Goal: Information Seeking & Learning: Compare options

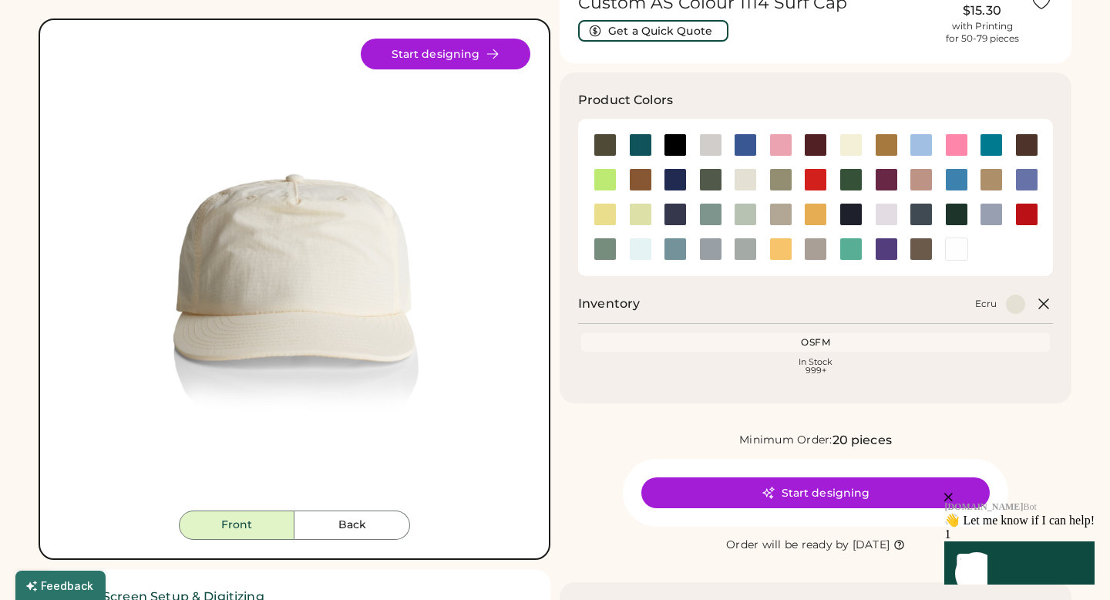
scroll to position [59, 0]
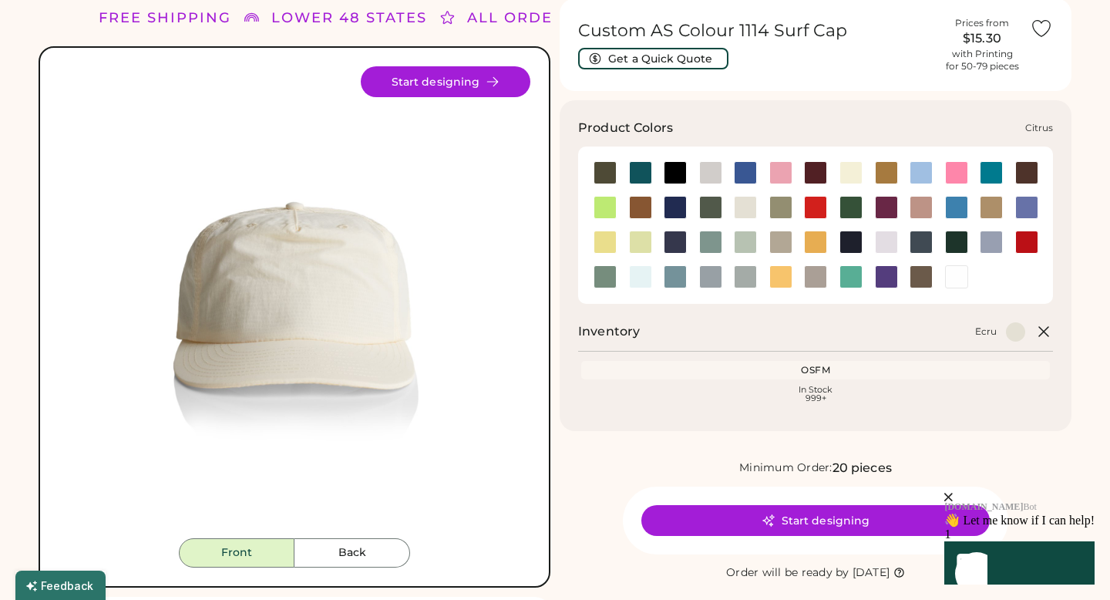
click at [608, 208] on div at bounding box center [605, 207] width 23 height 23
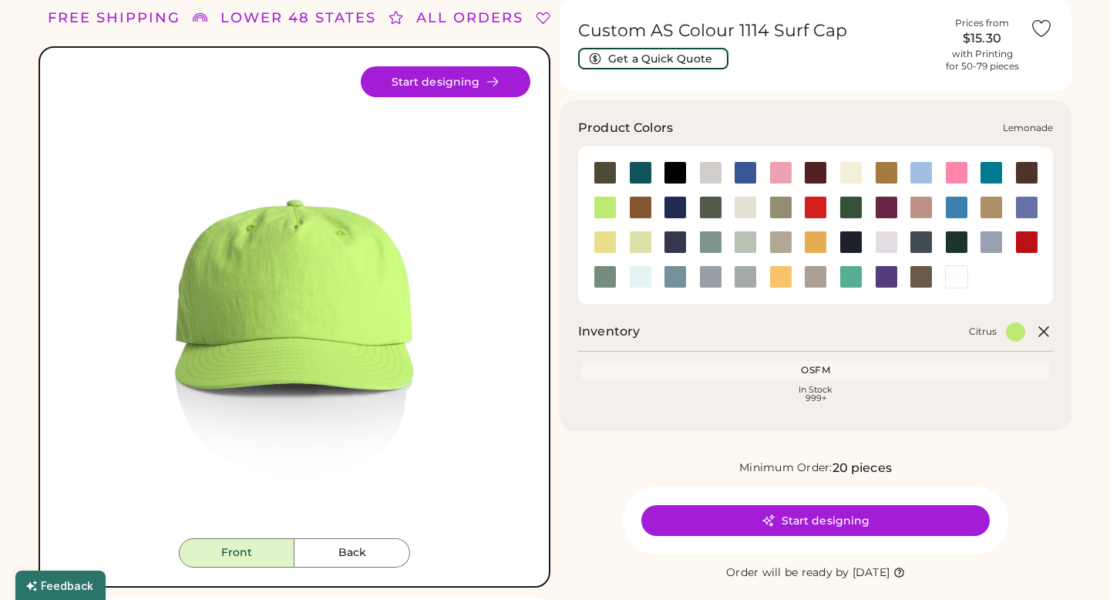
click at [601, 244] on div at bounding box center [605, 242] width 23 height 23
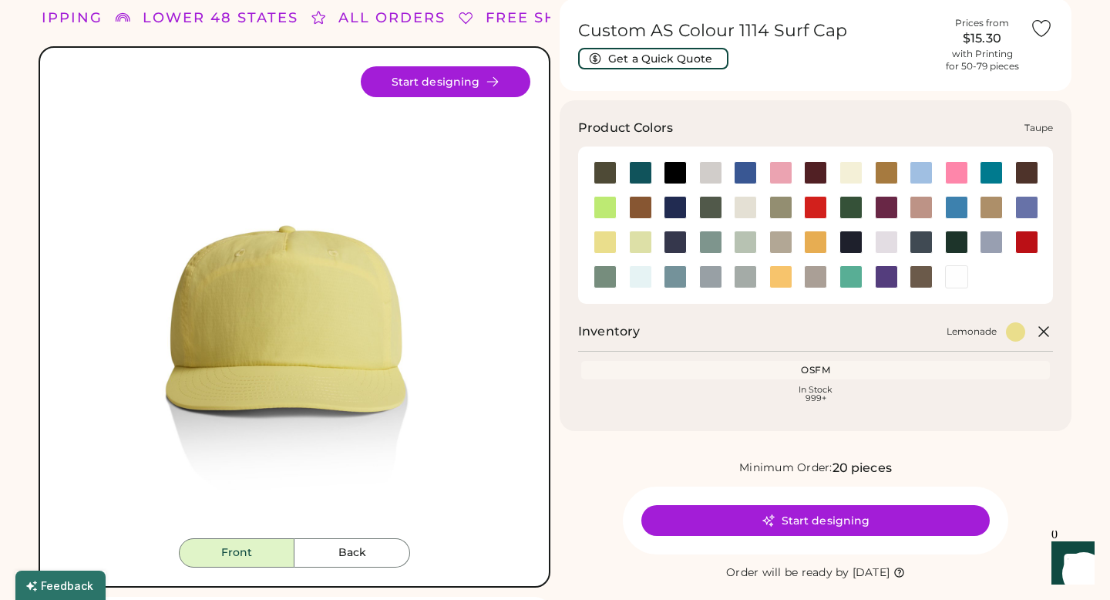
click at [820, 279] on div at bounding box center [815, 276] width 23 height 23
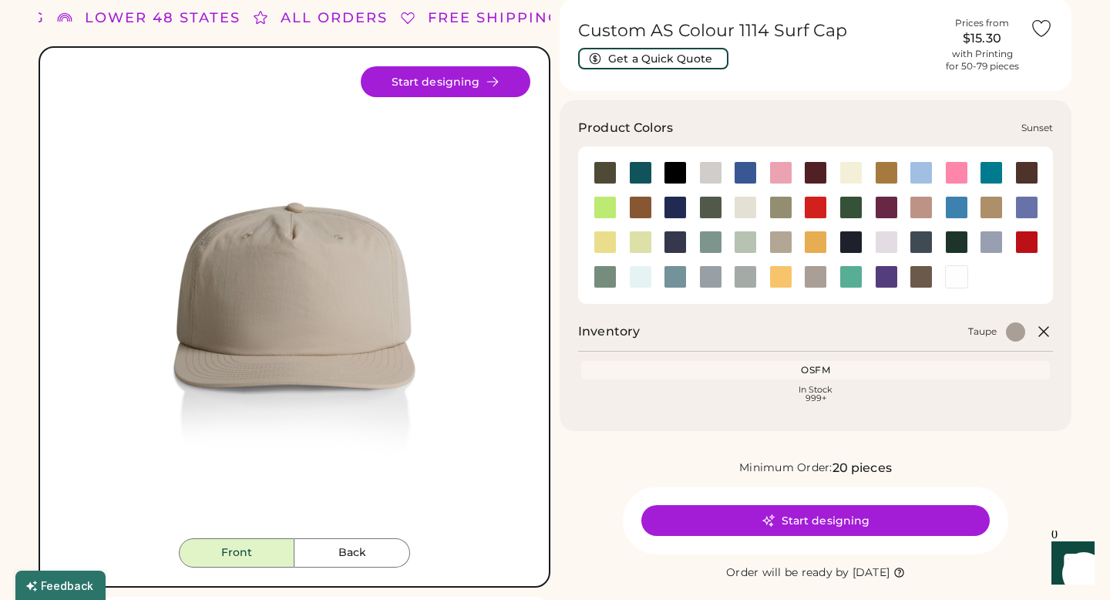
click at [785, 282] on div at bounding box center [781, 276] width 23 height 23
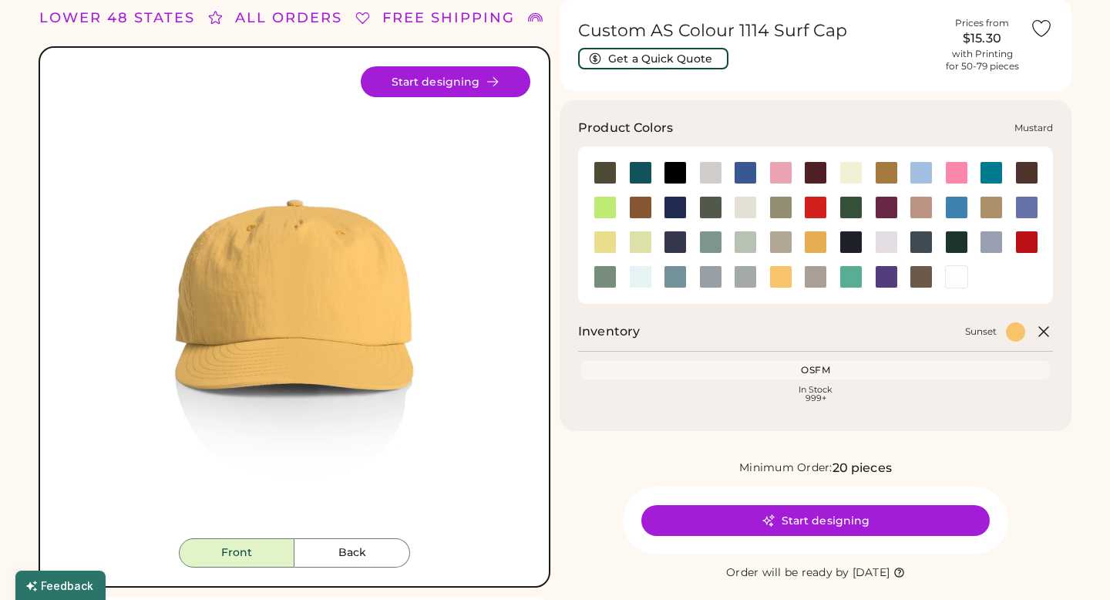
click at [818, 249] on div at bounding box center [815, 242] width 23 height 23
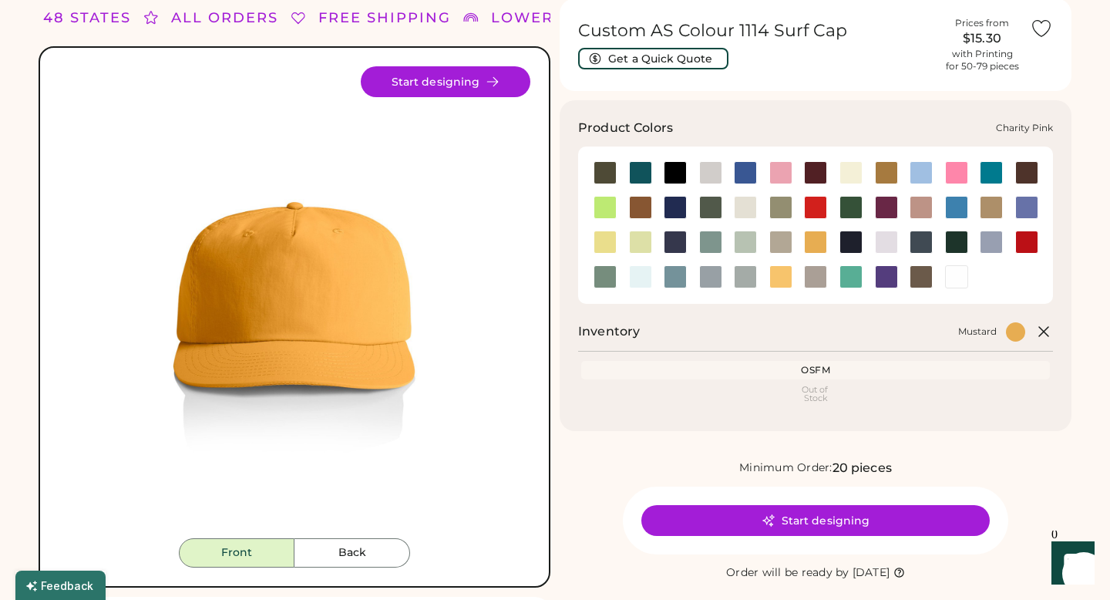
click at [953, 177] on div at bounding box center [956, 172] width 23 height 23
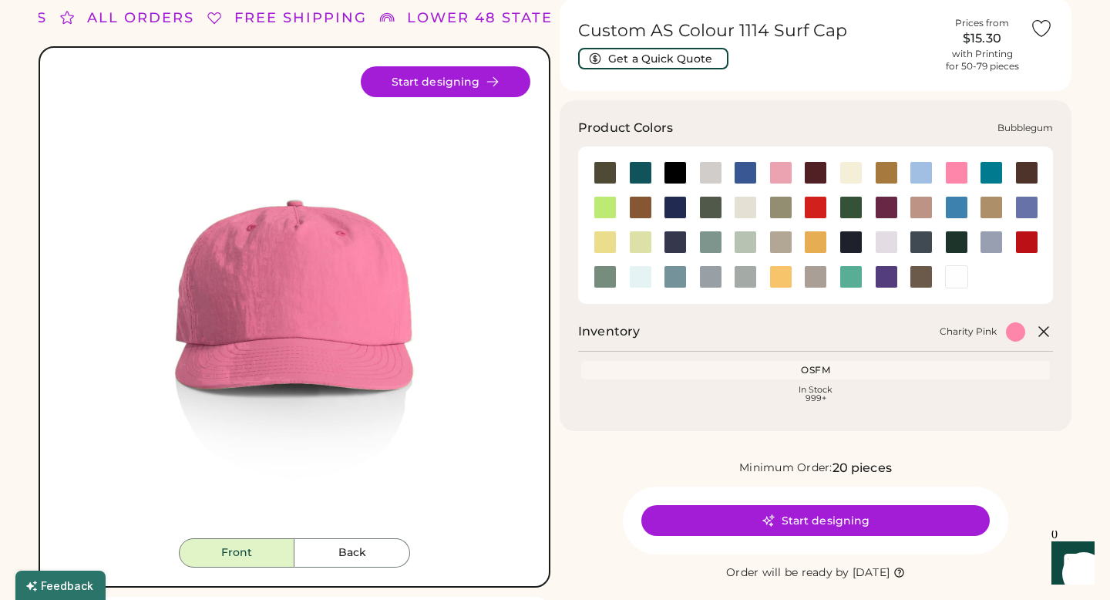
click at [783, 175] on div at bounding box center [781, 172] width 23 height 23
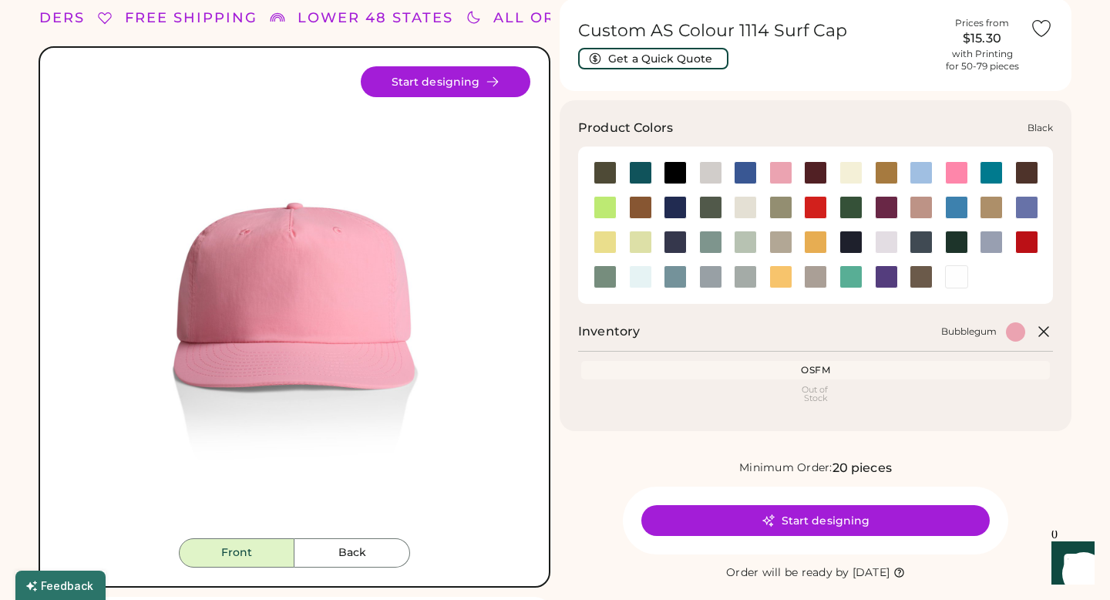
click at [677, 176] on div at bounding box center [675, 172] width 23 height 23
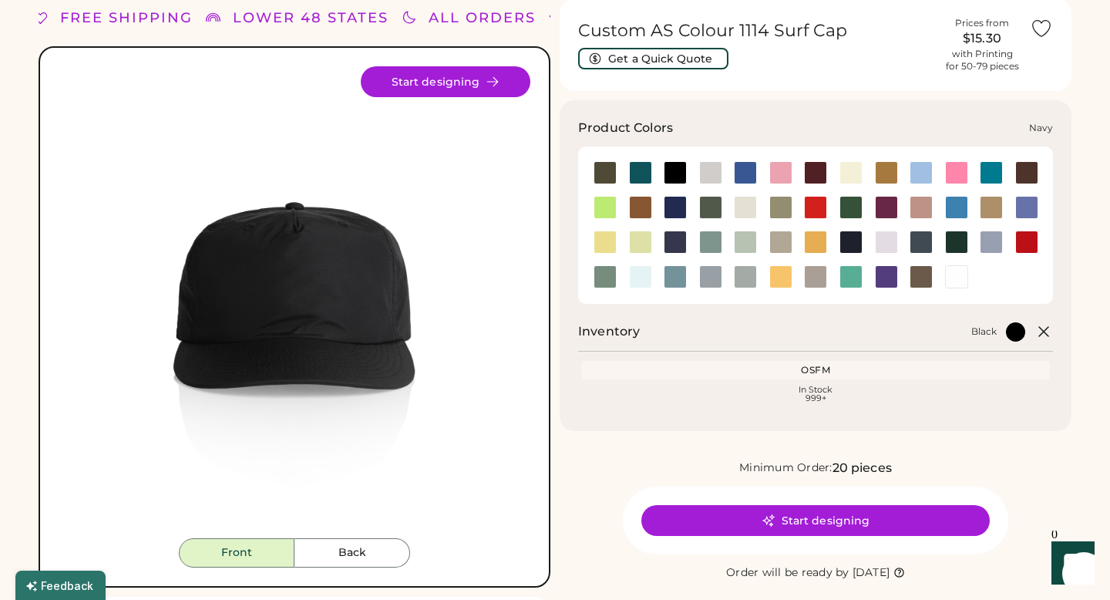
click at [851, 237] on div at bounding box center [851, 242] width 23 height 23
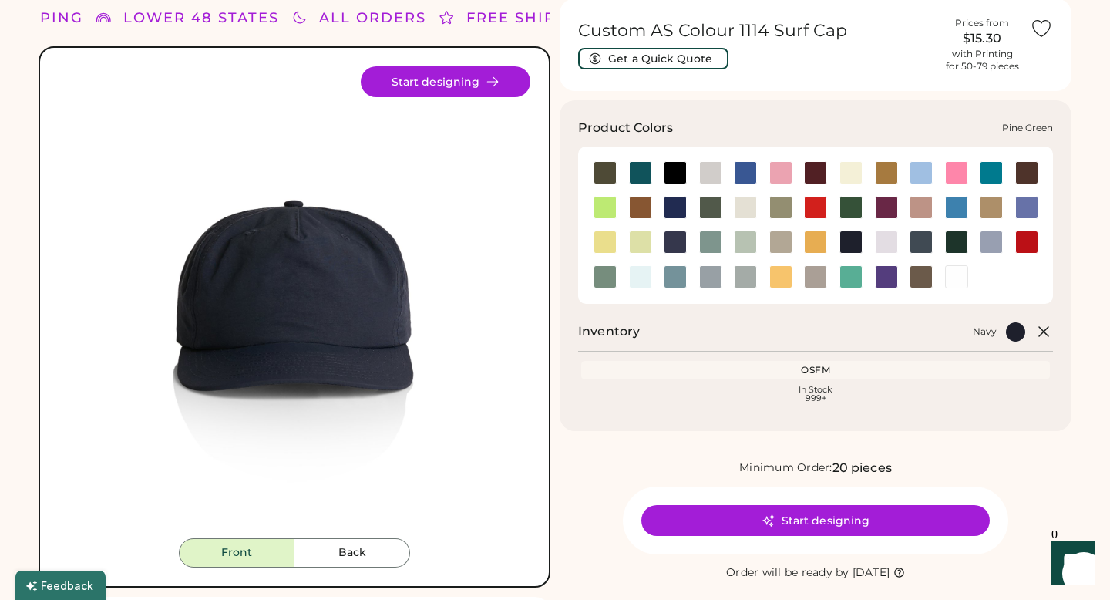
click at [955, 242] on div at bounding box center [956, 242] width 23 height 23
